Goal: Find specific page/section: Find specific page/section

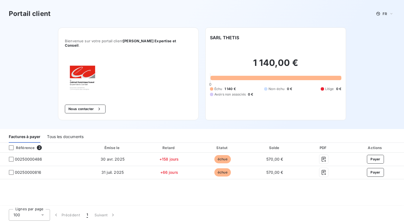
click at [71, 133] on div "Tous les documents" at bounding box center [65, 137] width 37 height 12
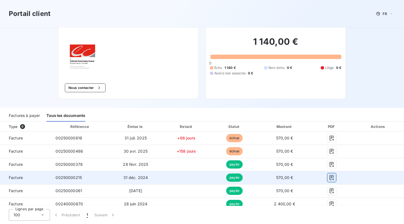
click at [334, 175] on icon "button" at bounding box center [331, 177] width 5 height 5
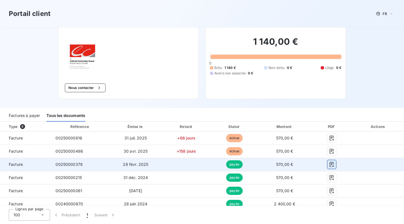
click at [334, 162] on icon "button" at bounding box center [331, 164] width 5 height 5
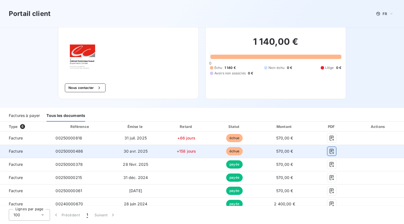
click at [336, 150] on button "button" at bounding box center [331, 151] width 9 height 9
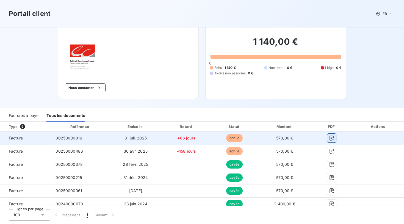
click at [336, 135] on button "button" at bounding box center [331, 138] width 9 height 9
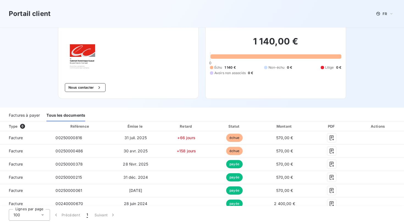
scroll to position [21, 0]
